Goal: Information Seeking & Learning: Learn about a topic

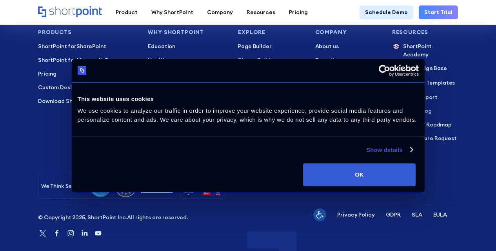
scroll to position [1364, 0]
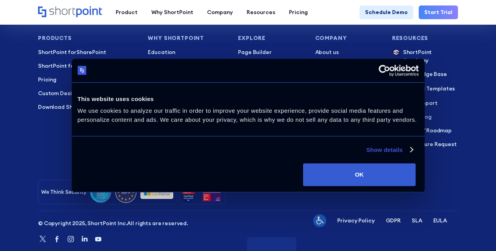
scroll to position [1354, 0]
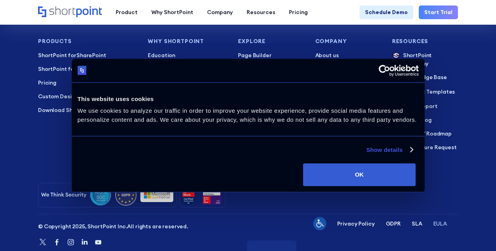
scroll to position [3712, 0]
